Goal: Book appointment/travel/reservation

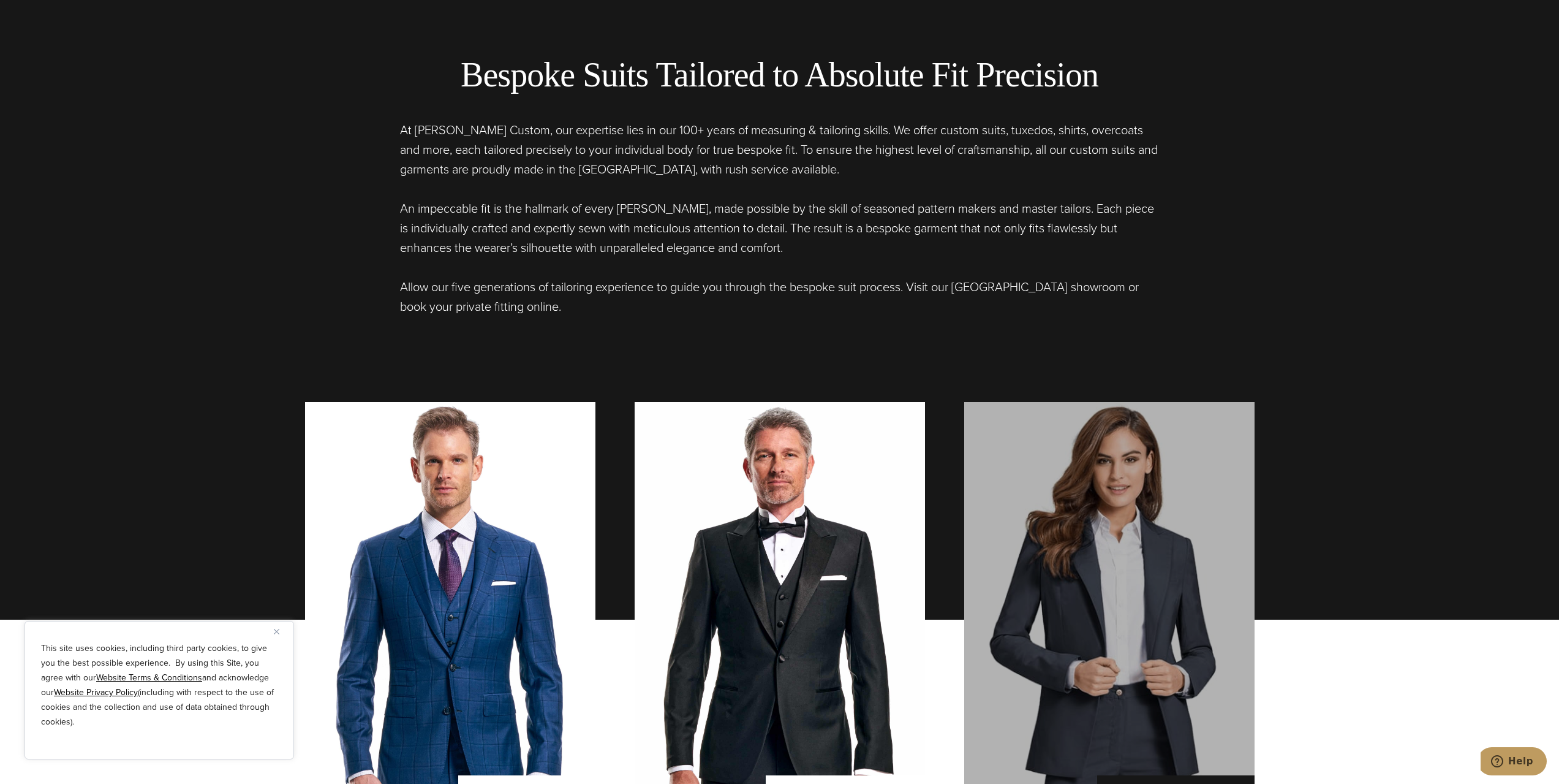
scroll to position [1164, 0]
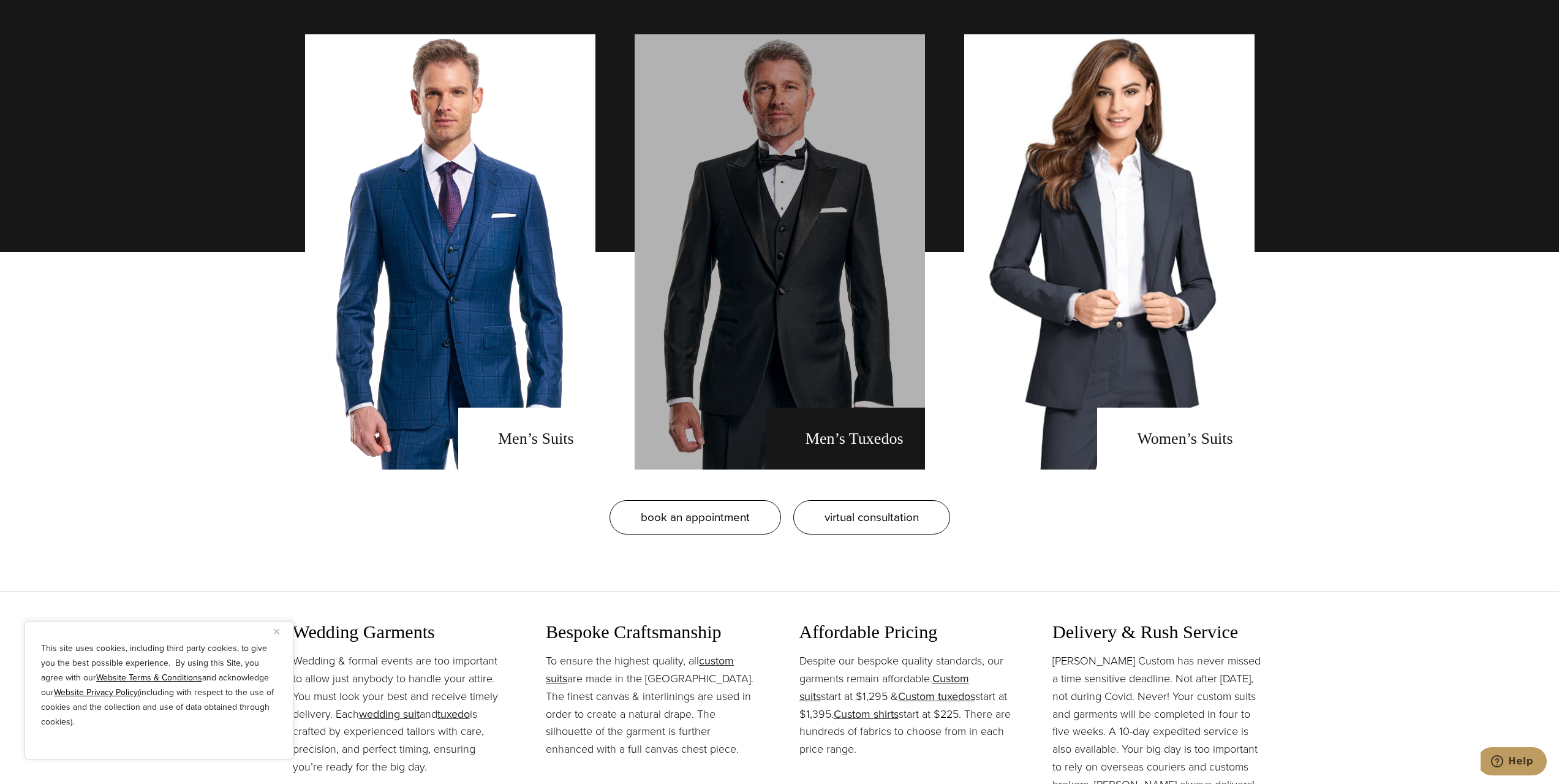
click at [866, 433] on link "men's tuxedos" at bounding box center [780, 252] width 291 height 435
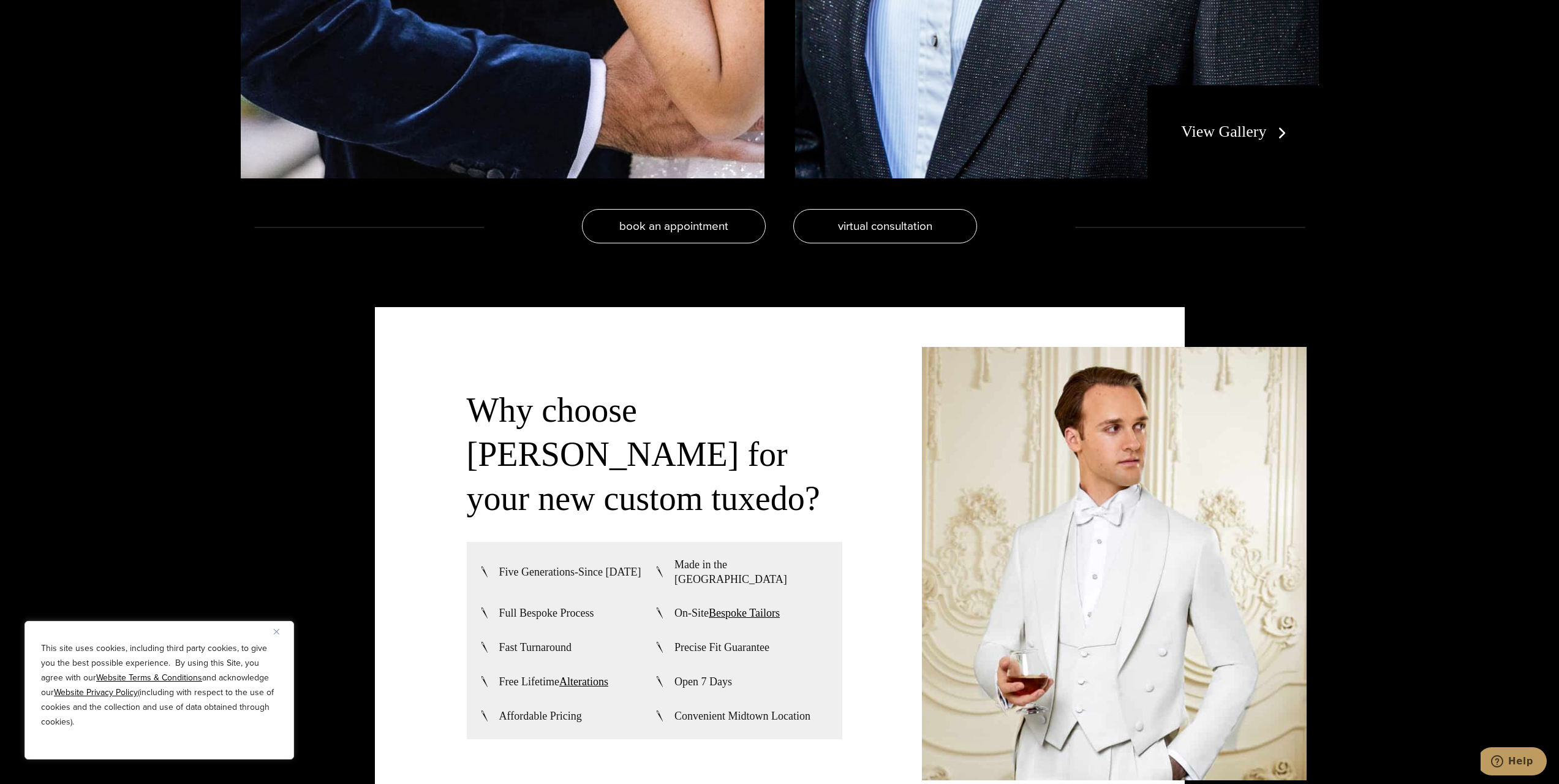
scroll to position [3063, 0]
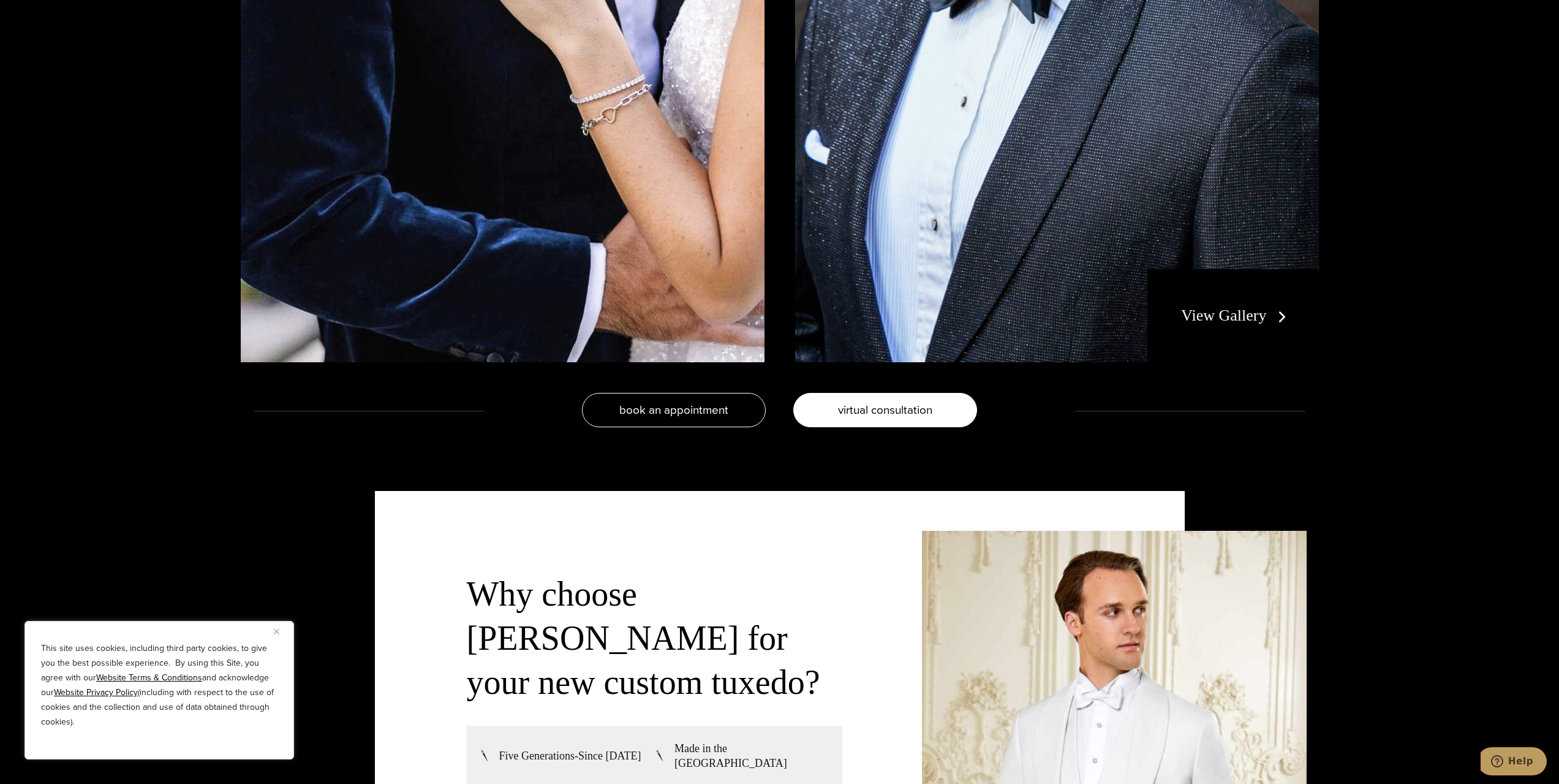
click at [887, 405] on span "virtual consultation" at bounding box center [886, 410] width 94 height 18
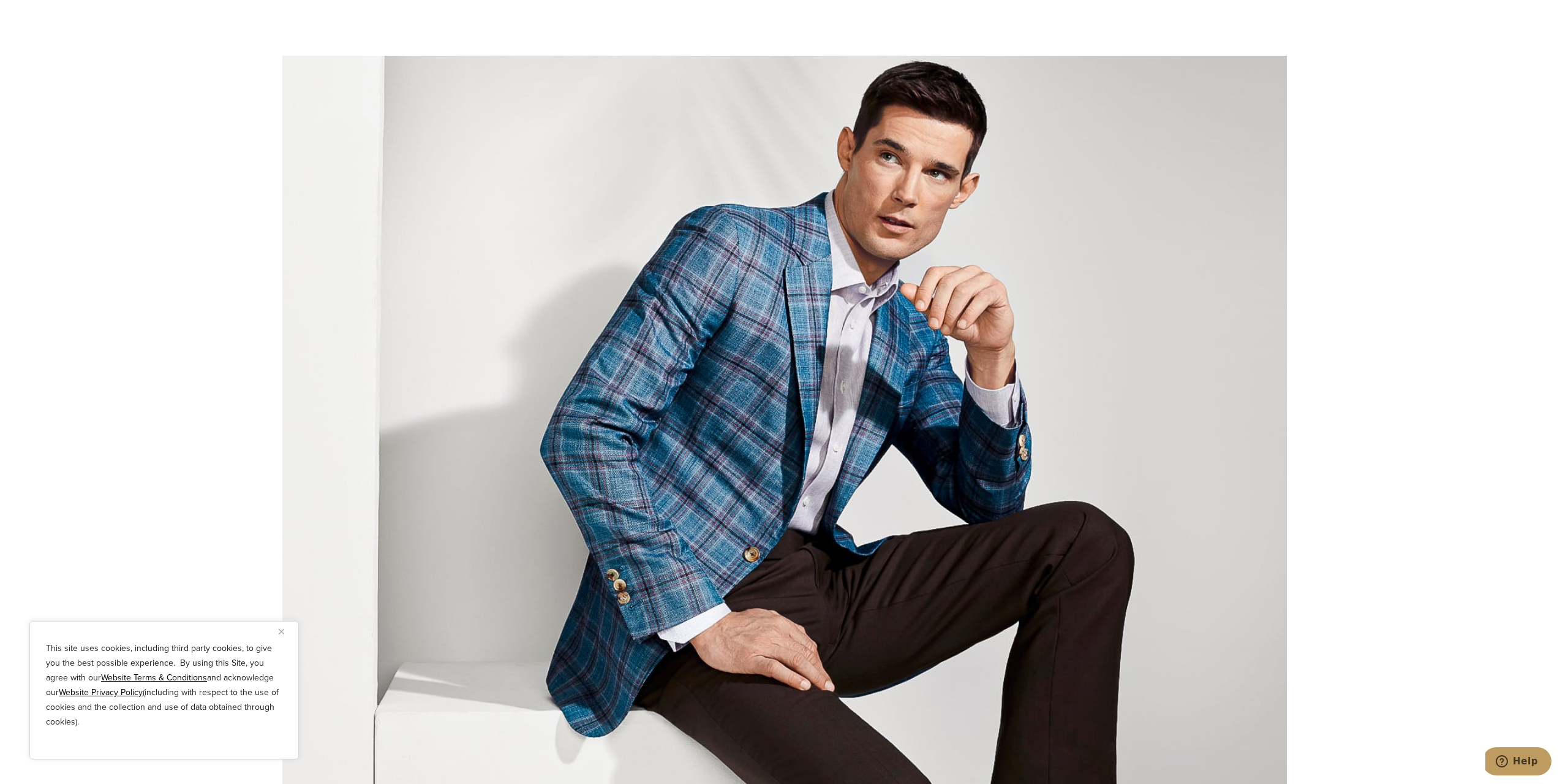
scroll to position [1960, 0]
